Goal: Task Accomplishment & Management: Manage account settings

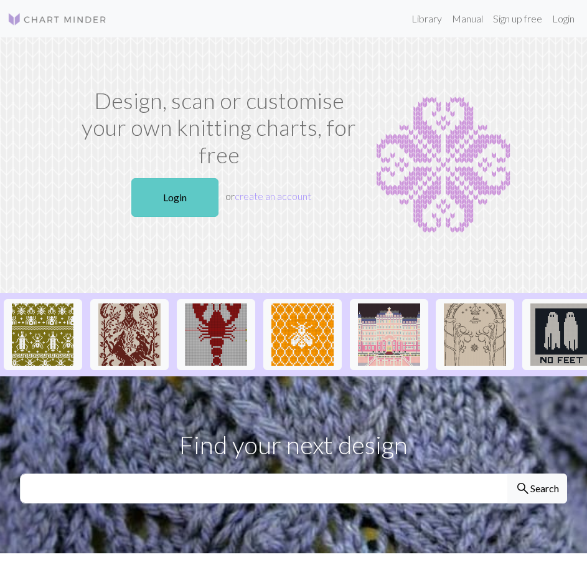
click at [166, 196] on link "Login" at bounding box center [174, 197] width 87 height 39
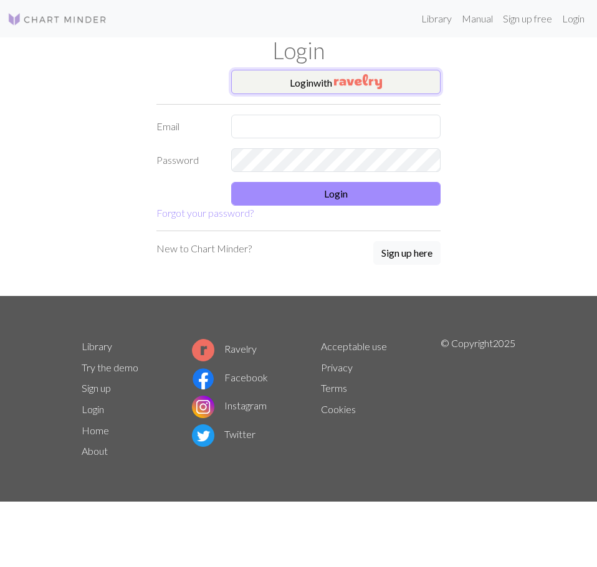
click at [365, 86] on img "button" at bounding box center [358, 81] width 48 height 15
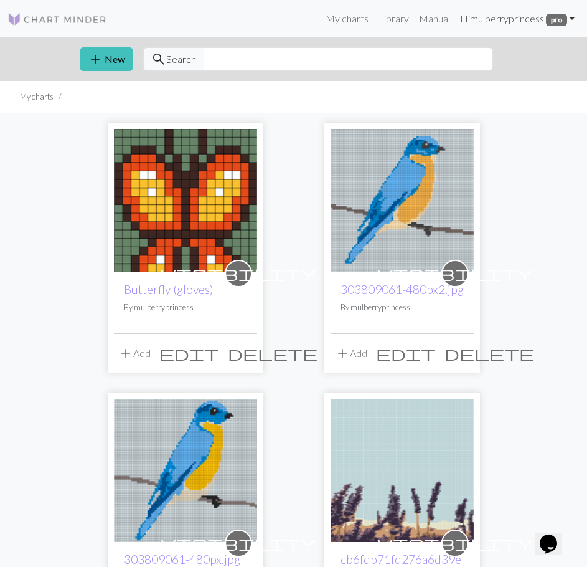
click at [572, 17] on link "Hi mulberryprincess pro" at bounding box center [517, 18] width 125 height 25
click at [528, 54] on link "Account settings" at bounding box center [529, 52] width 80 height 25
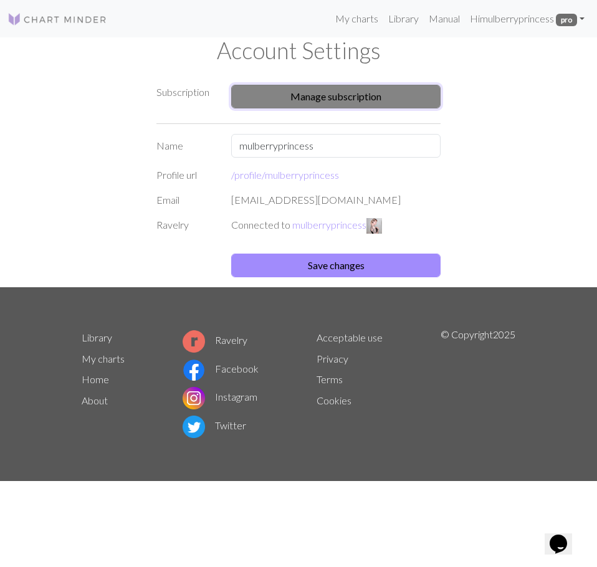
click at [344, 105] on button "Manage subscription" at bounding box center [335, 97] width 209 height 24
